Goal: Transaction & Acquisition: Book appointment/travel/reservation

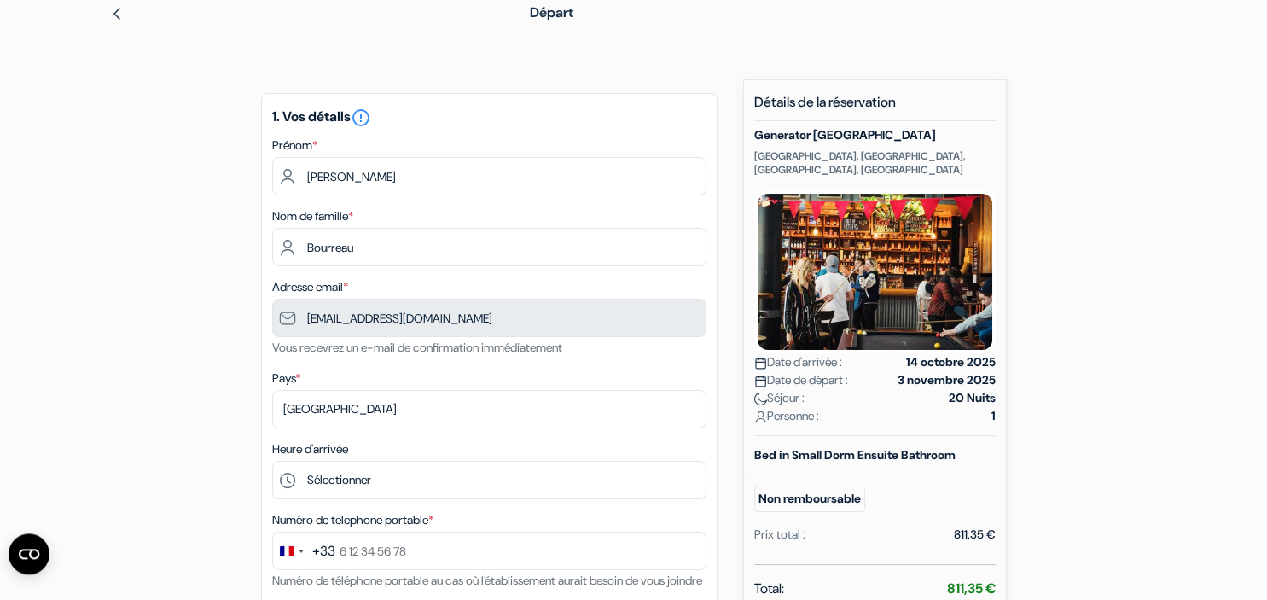
scroll to position [79, 0]
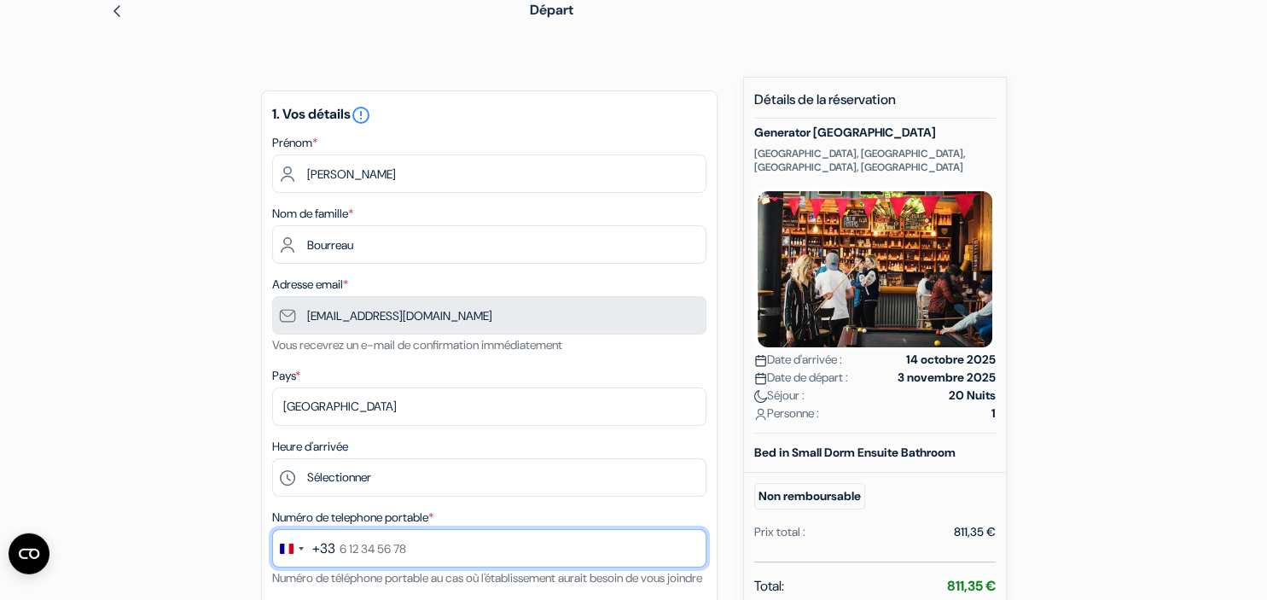
click at [384, 552] on input "text" at bounding box center [489, 548] width 434 height 38
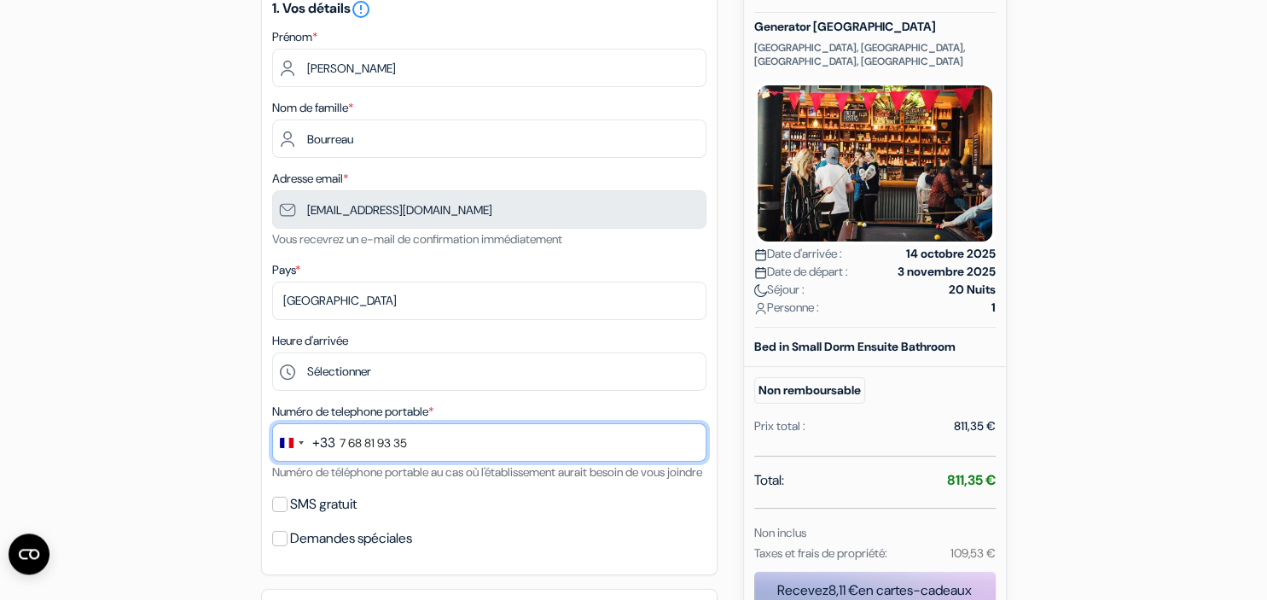
scroll to position [192, 0]
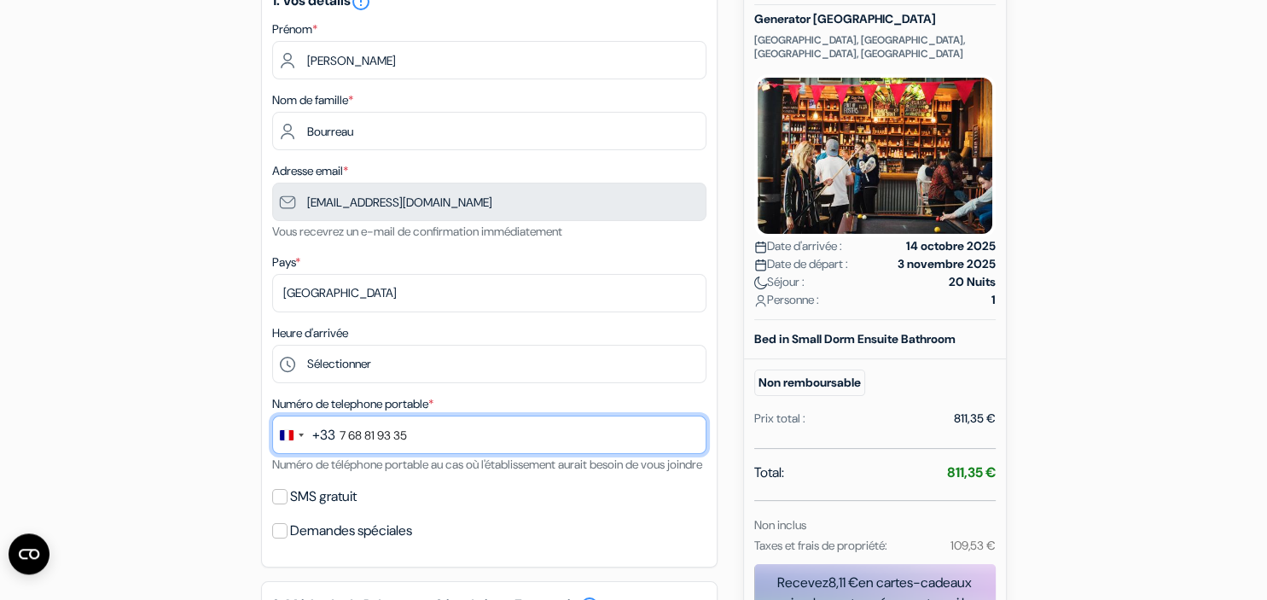
type input "7 68 81 93 35"
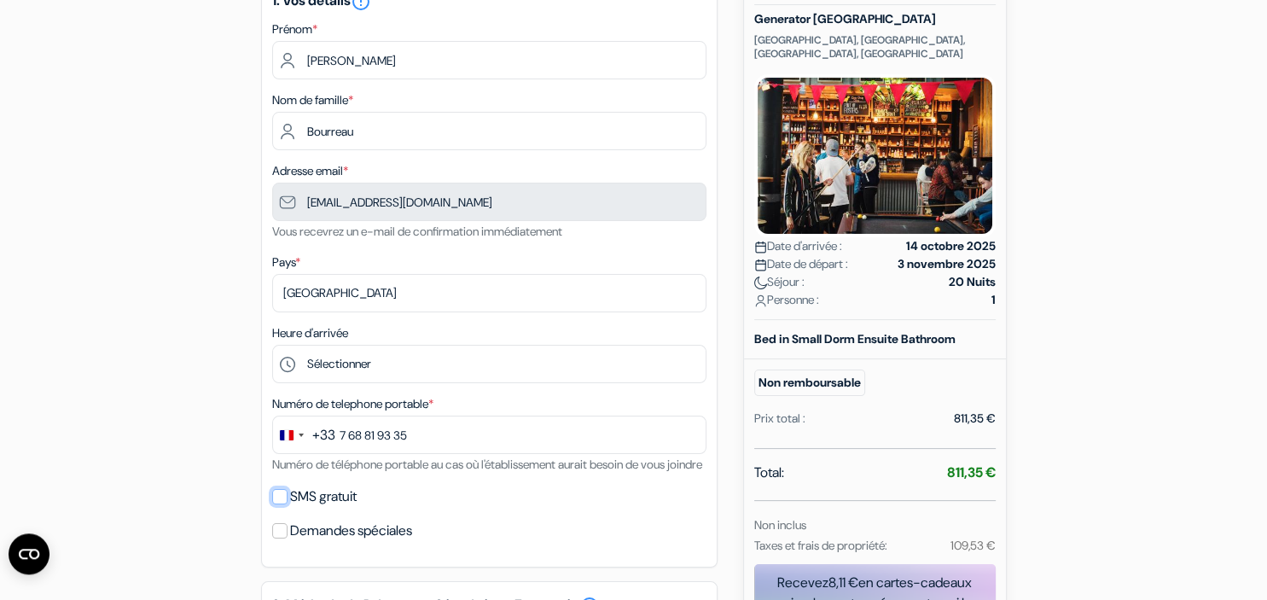
click at [282, 504] on input "SMS gratuit" at bounding box center [279, 496] width 15 height 15
checkbox input "true"
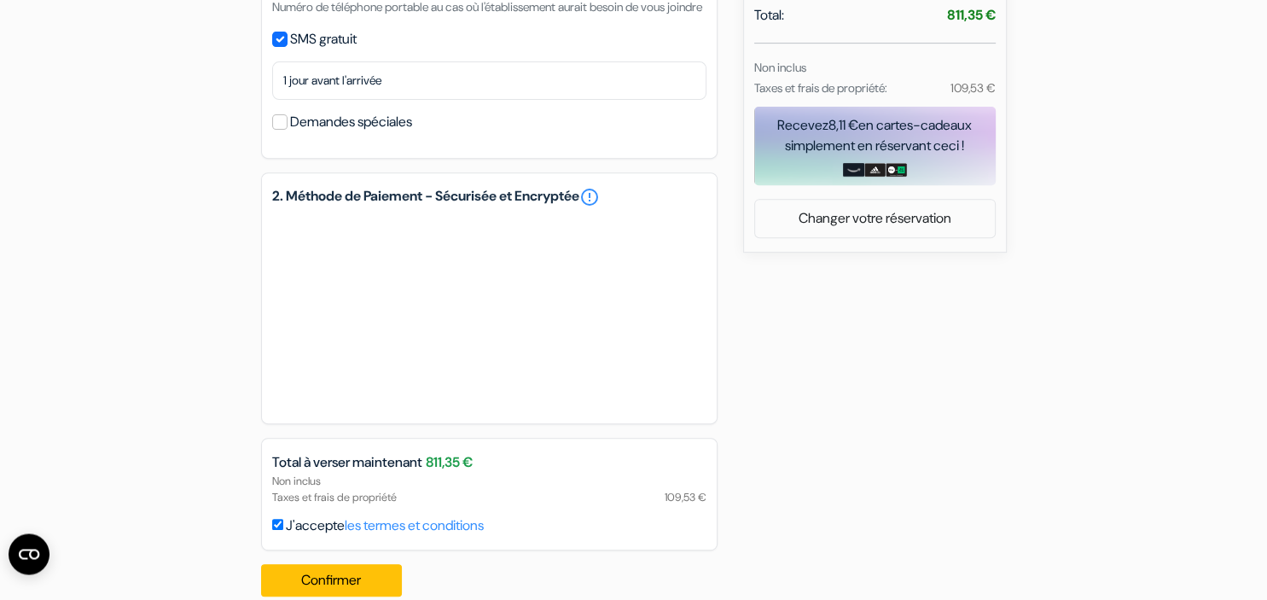
scroll to position [696, 0]
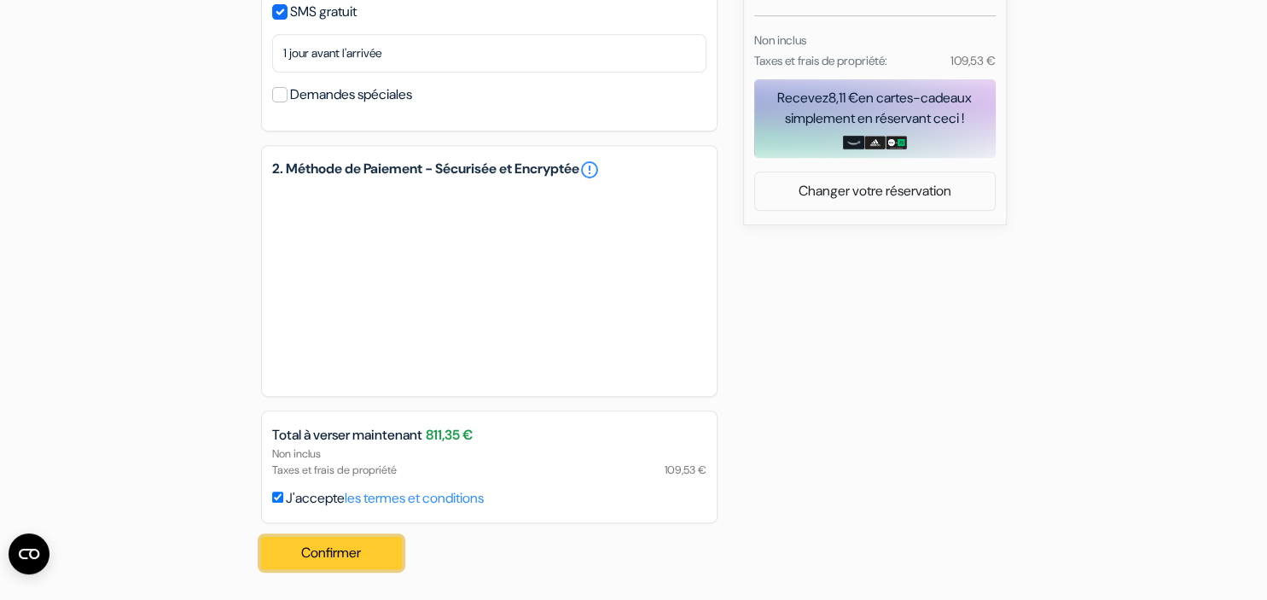
click at [354, 544] on button "Confirmer Loading..." at bounding box center [332, 553] width 142 height 32
click at [329, 549] on button "Confirmer Loading..." at bounding box center [332, 553] width 142 height 32
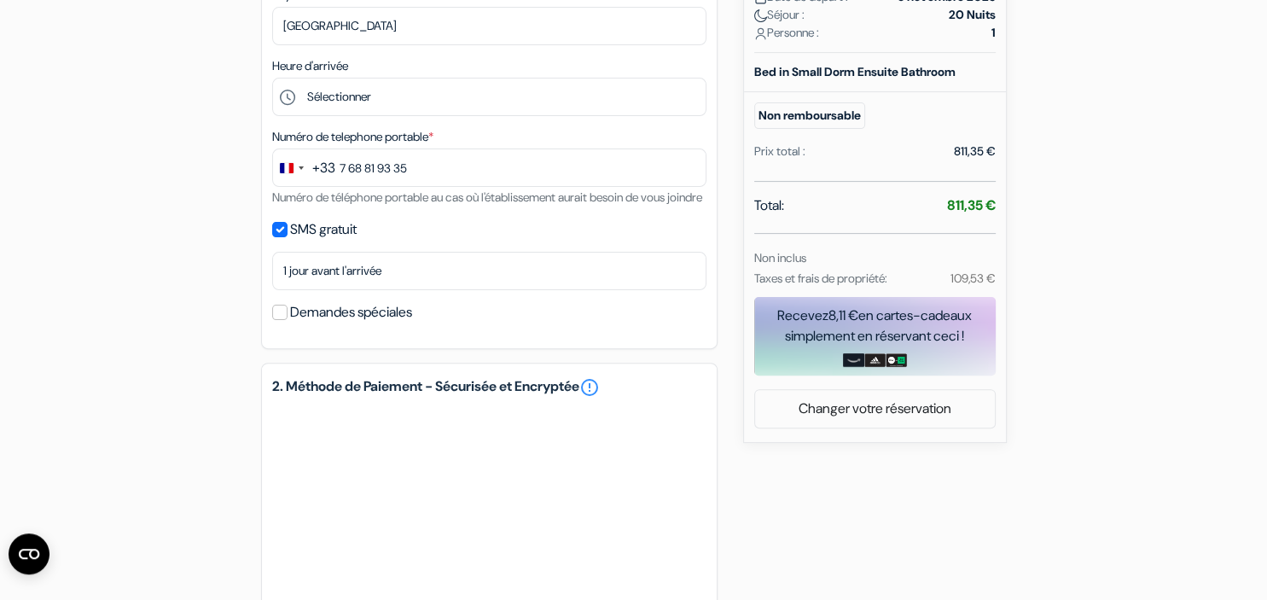
scroll to position [461, 0]
click at [281, 318] on input "Demandes spéciales" at bounding box center [279, 310] width 15 height 15
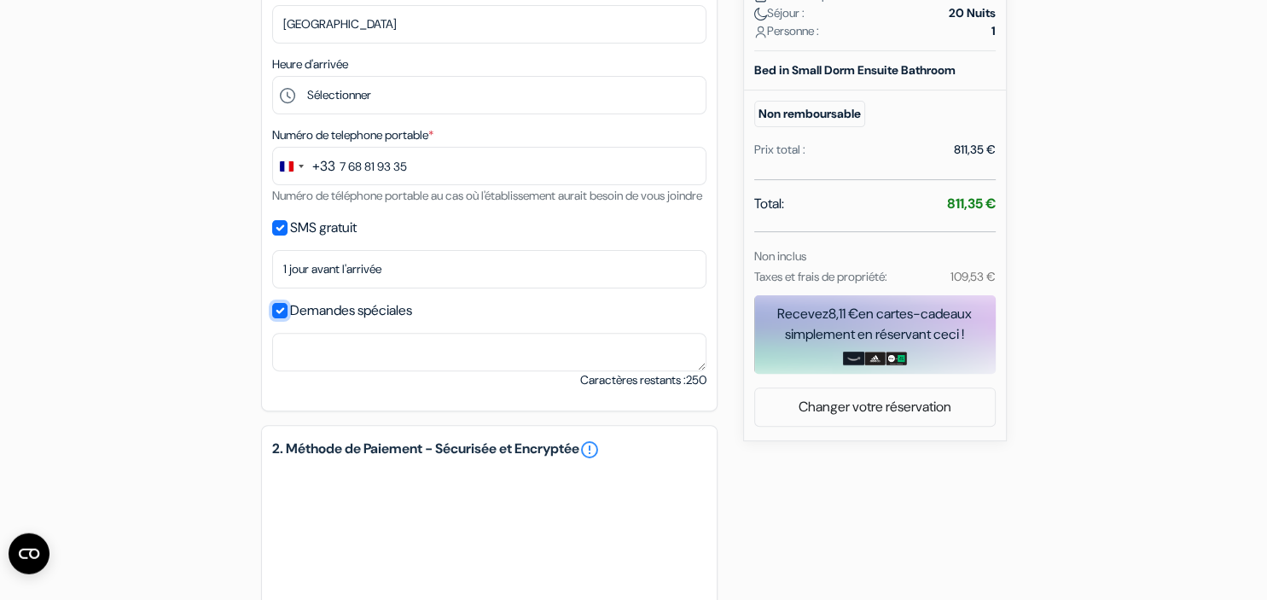
click at [281, 318] on input "Demandes spéciales" at bounding box center [279, 310] width 15 height 15
checkbox input "false"
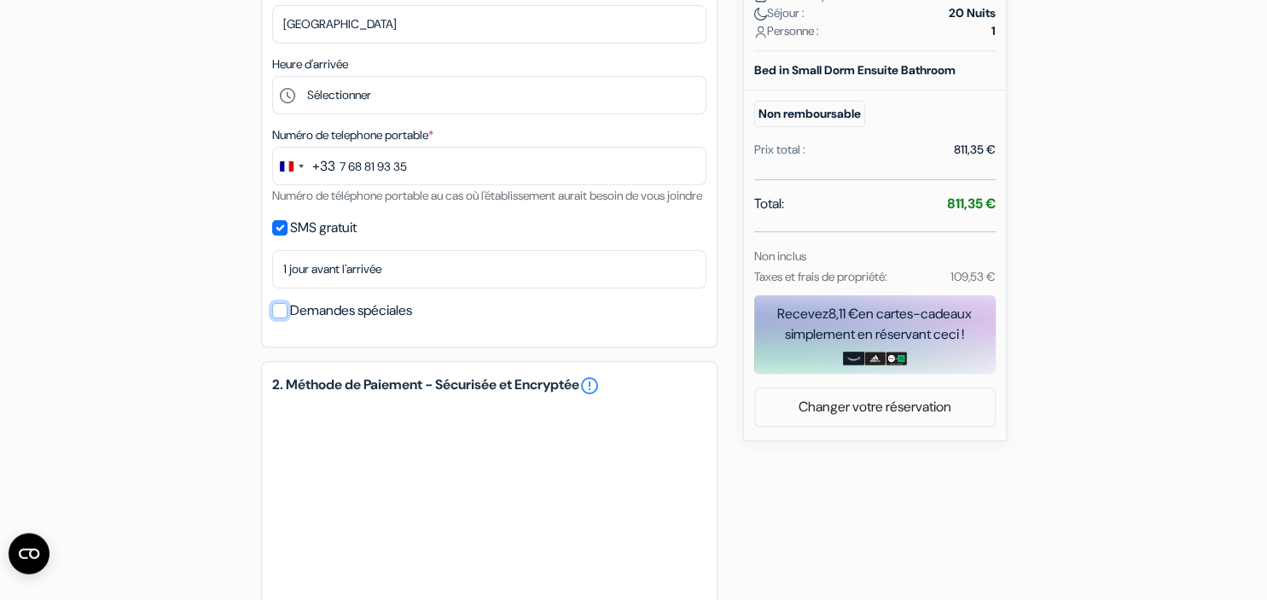
scroll to position [464, 0]
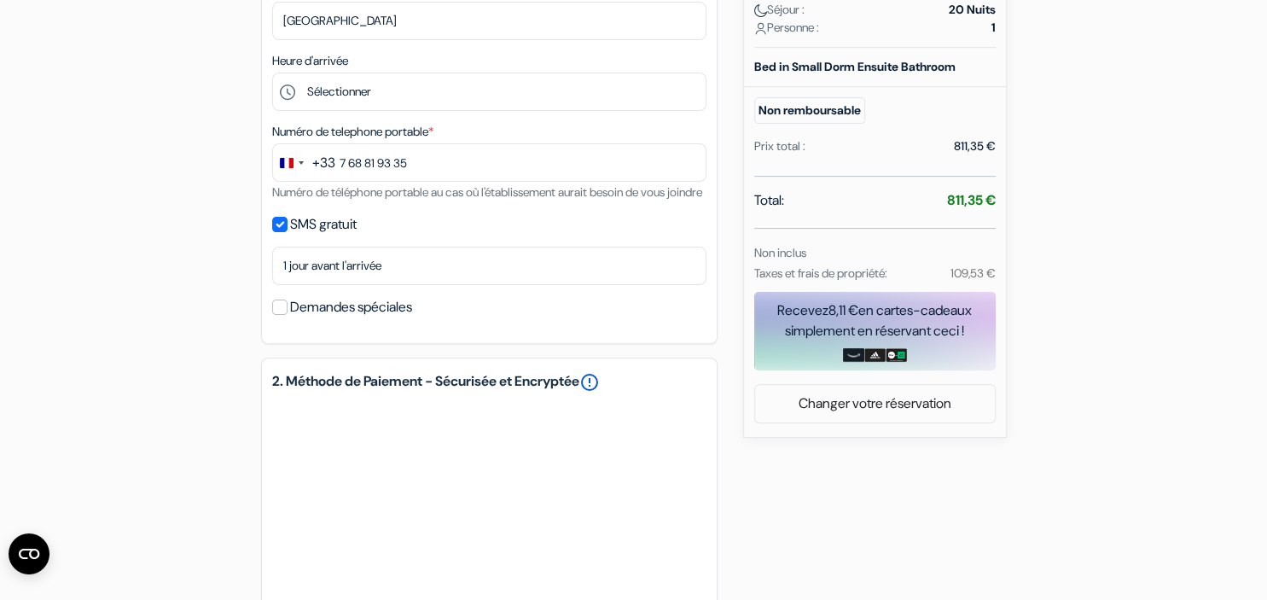
click at [600, 393] on link "error_outline" at bounding box center [589, 382] width 20 height 20
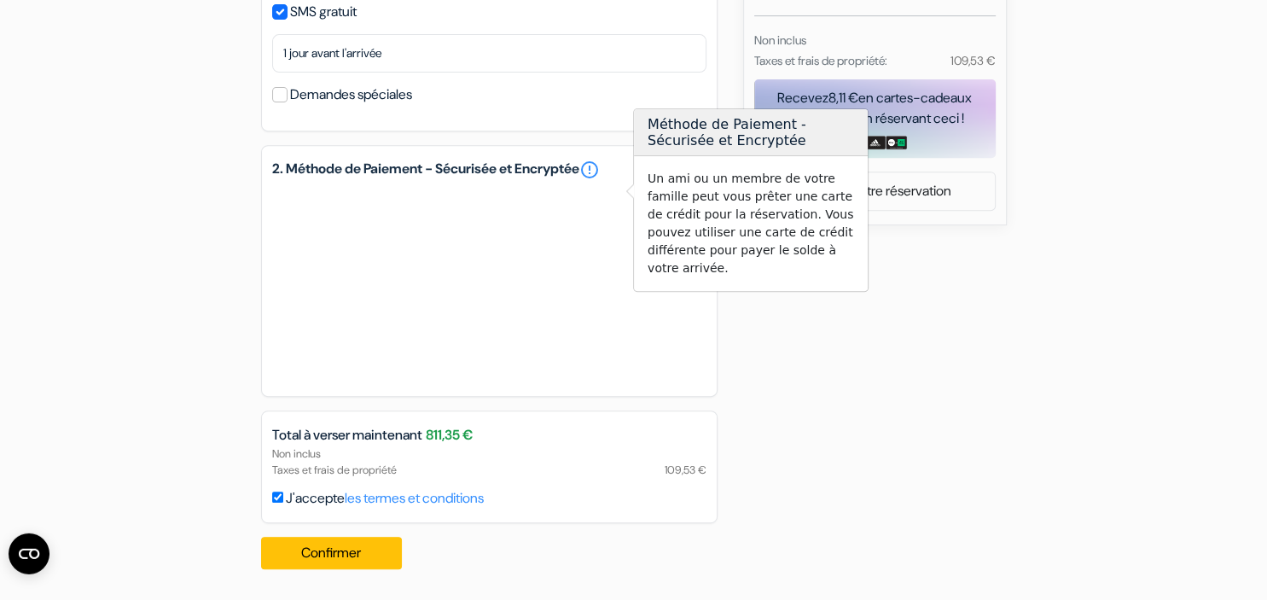
scroll to position [696, 0]
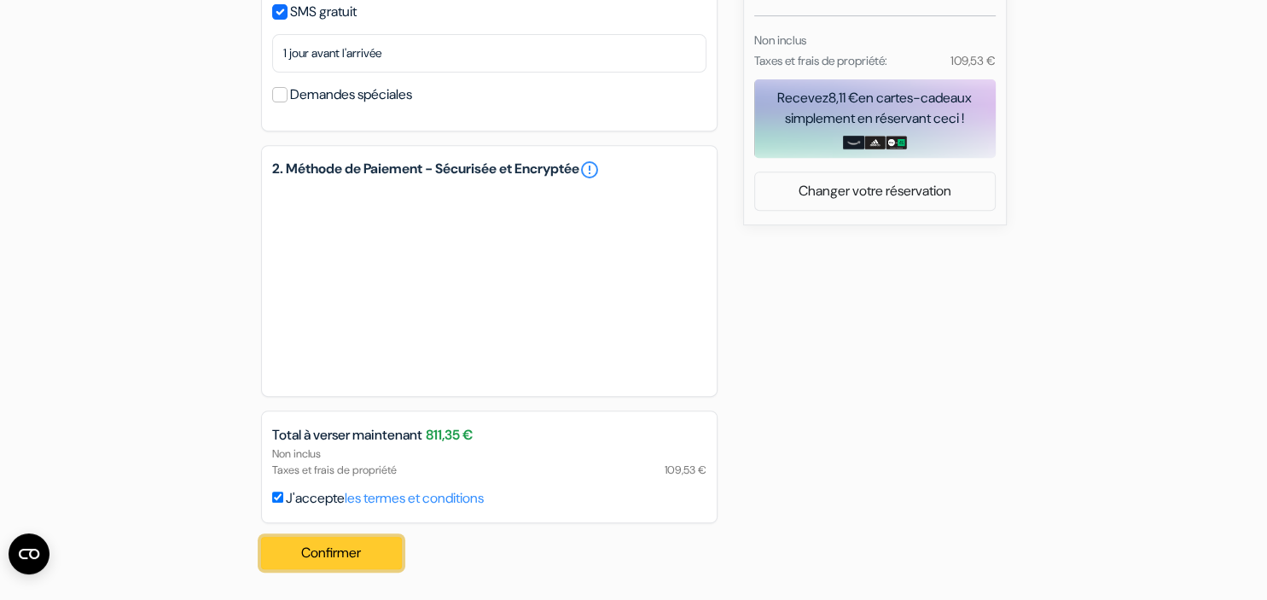
click at [333, 551] on button "Confirmer Loading..." at bounding box center [332, 553] width 142 height 32
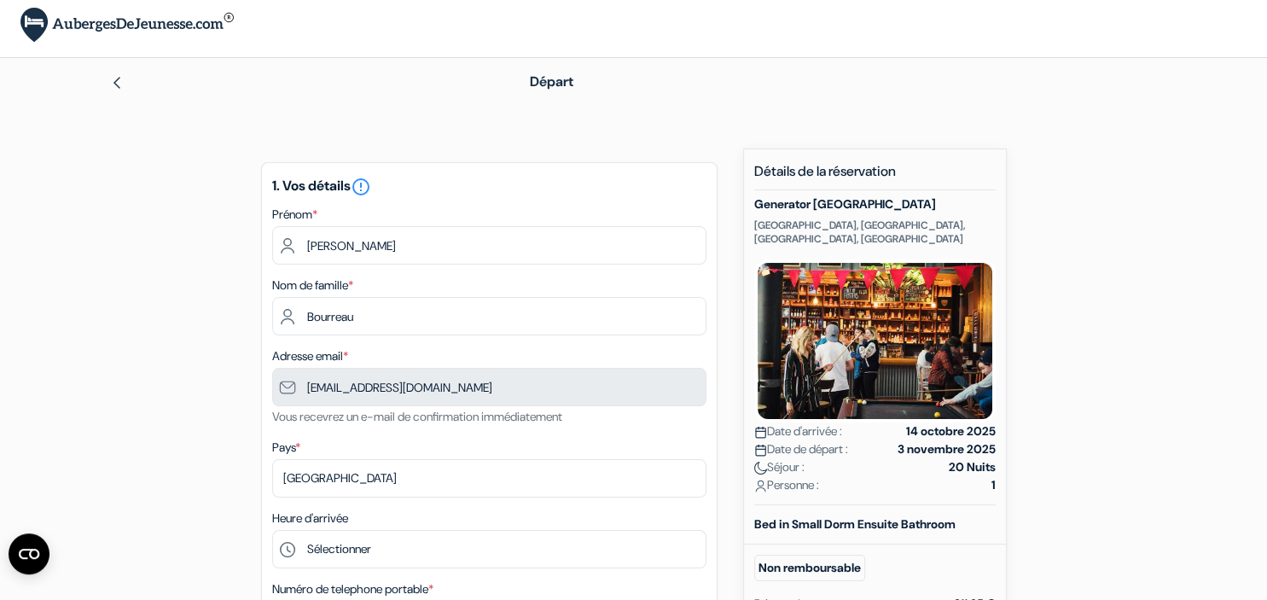
scroll to position [0, 0]
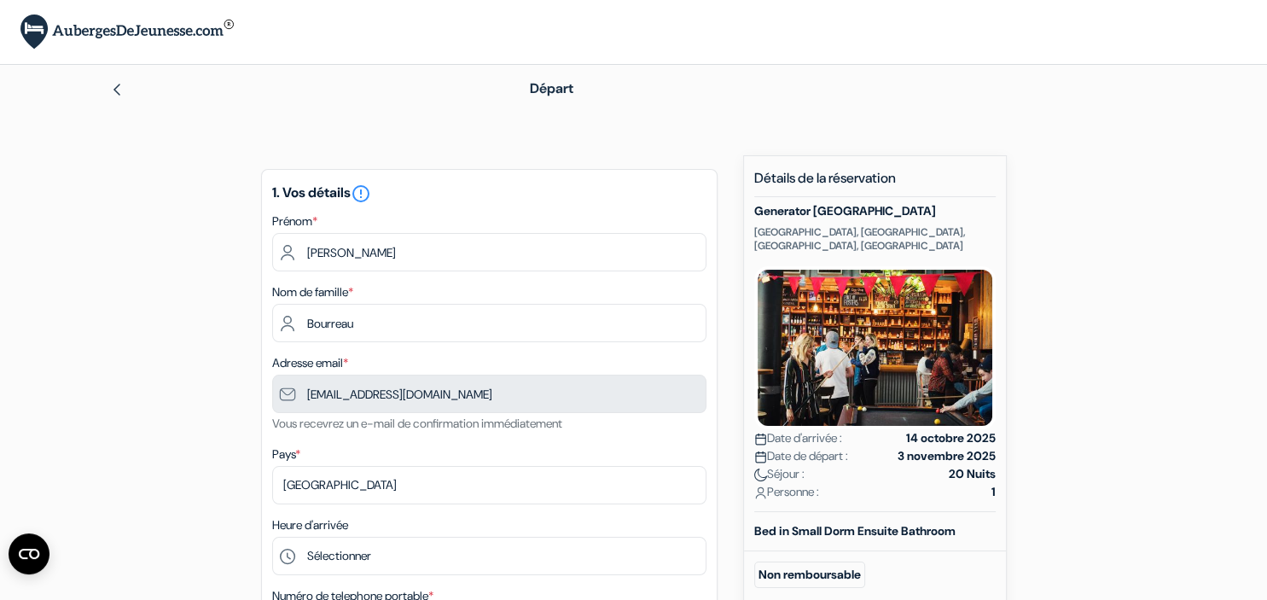
click at [821, 371] on img at bounding box center [875, 347] width 242 height 163
